Goal: Information Seeking & Learning: Find contact information

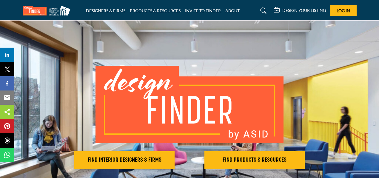
click at [265, 10] on icon at bounding box center [263, 11] width 6 height 6
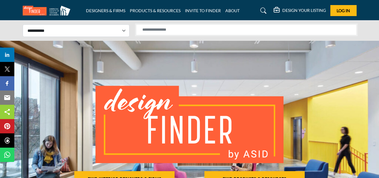
click at [158, 32] on input "Search Solutions" at bounding box center [246, 29] width 220 height 11
type input "**********"
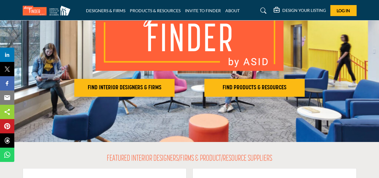
scroll to position [92, 0]
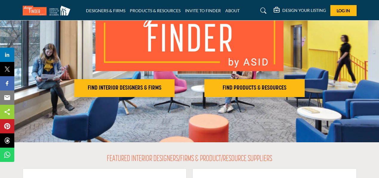
click at [140, 86] on h2 "FIND INTERIOR DESIGNERS & FIRMS" at bounding box center [124, 88] width 97 height 7
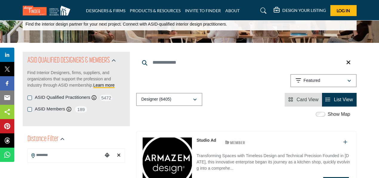
scroll to position [37, 0]
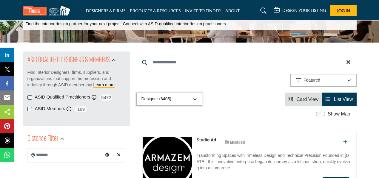
click at [196, 97] on icon "button" at bounding box center [195, 99] width 4 height 4
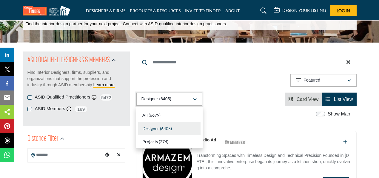
click at [195, 98] on icon "button" at bounding box center [195, 99] width 4 height 4
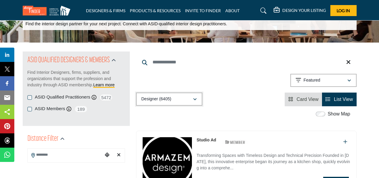
click at [195, 98] on icon "button" at bounding box center [195, 99] width 4 height 4
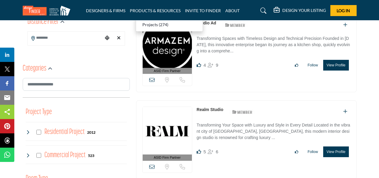
scroll to position [184, 0]
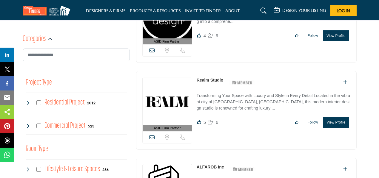
click at [358, 84] on div "ASID Firm Partner ASID Firm Partners are design companies with ASID-qualified i…" at bounding box center [246, 113] width 227 height 85
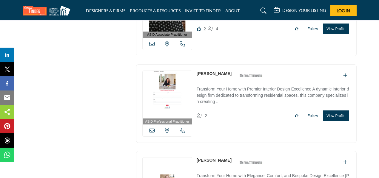
scroll to position [1251, 0]
